Goal: Find specific page/section: Find specific page/section

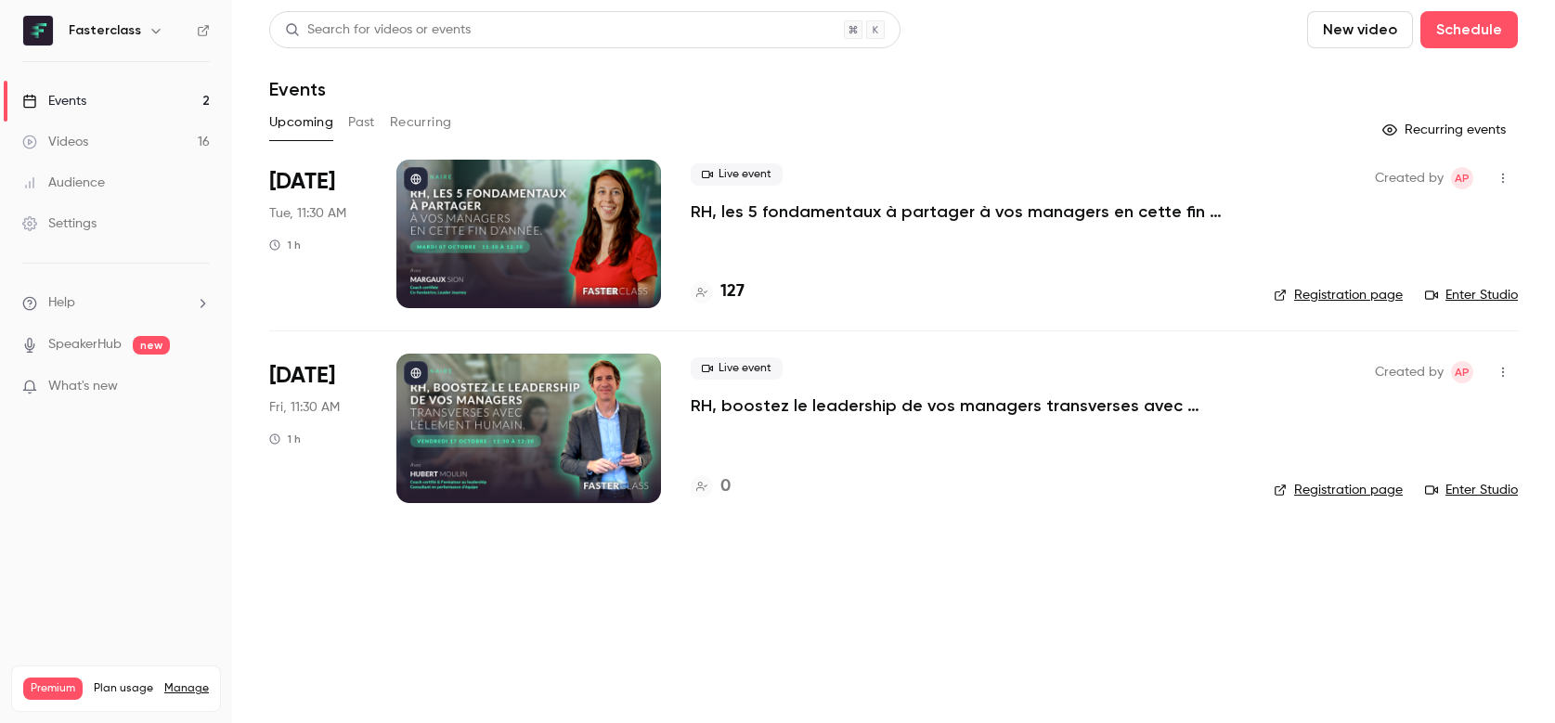
click at [734, 294] on h4 "127" at bounding box center [732, 291] width 24 height 25
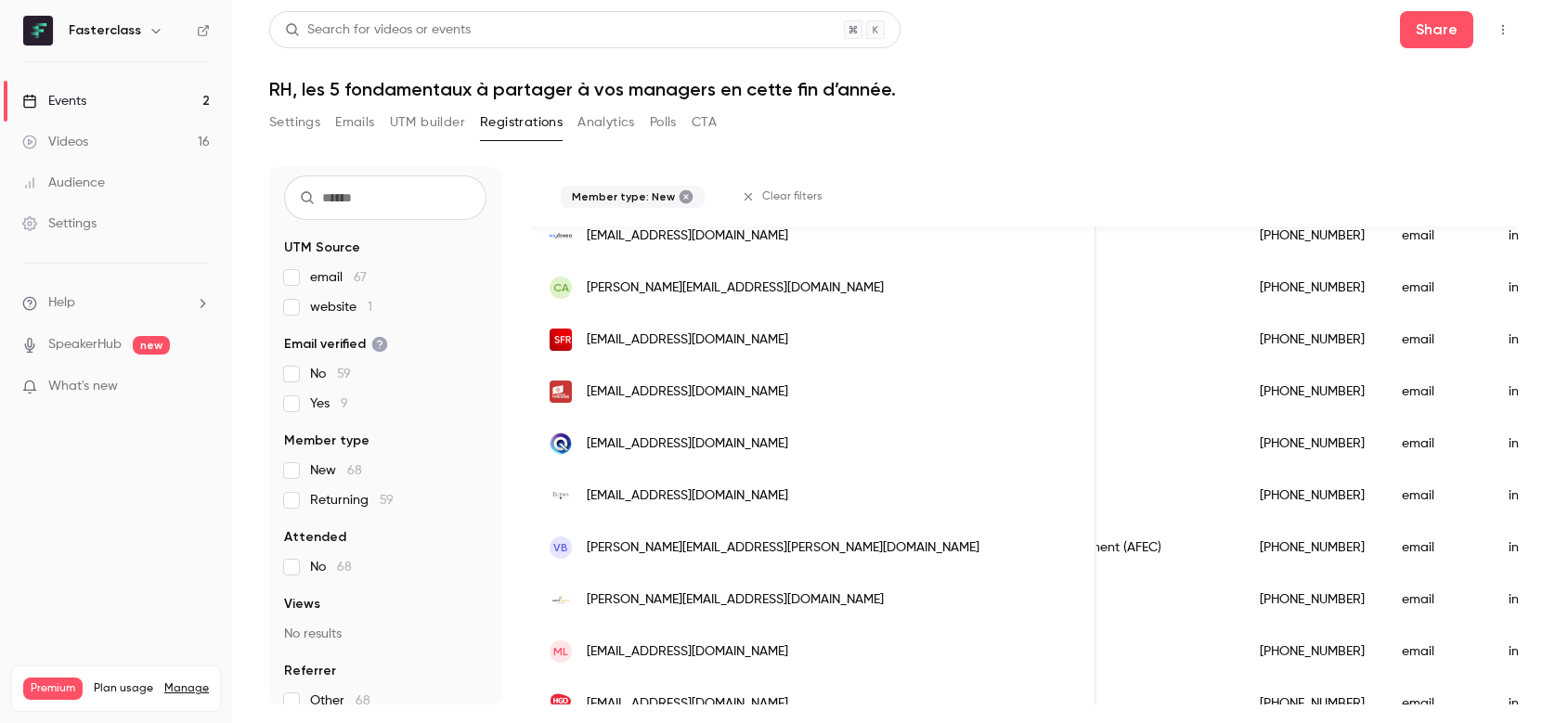
scroll to position [2282, 0]
